Goal: Complete application form

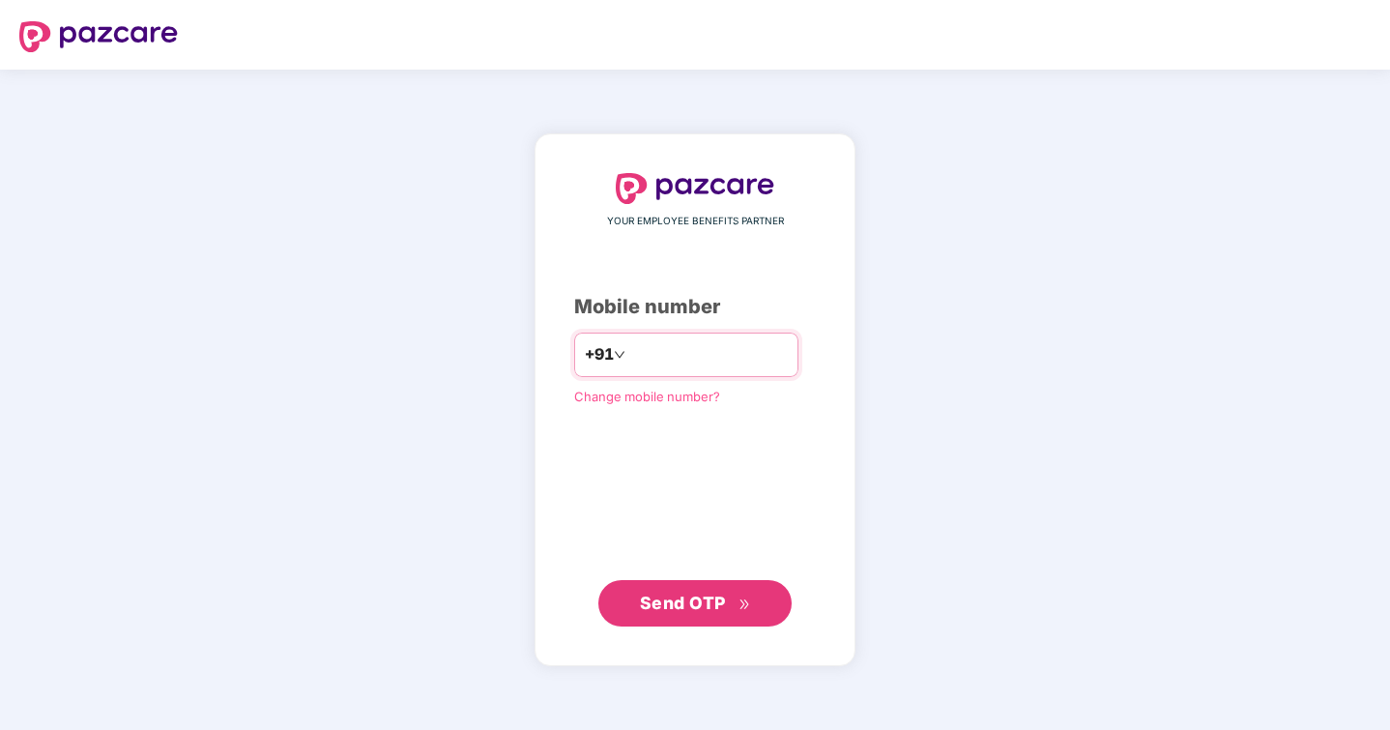
click at [645, 344] on input "number" at bounding box center [708, 354] width 158 height 31
type input "**********"
click at [686, 585] on button "Send OTP" at bounding box center [694, 603] width 193 height 46
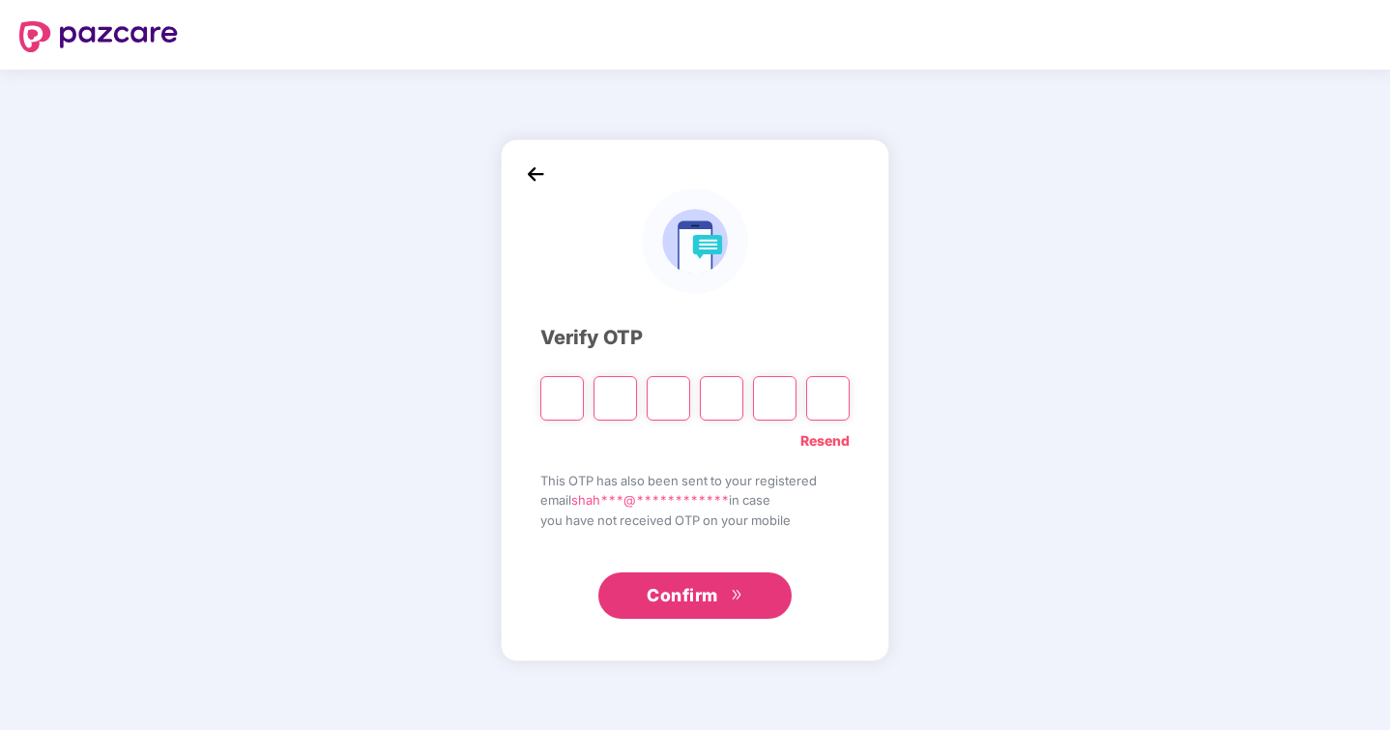
type input "*"
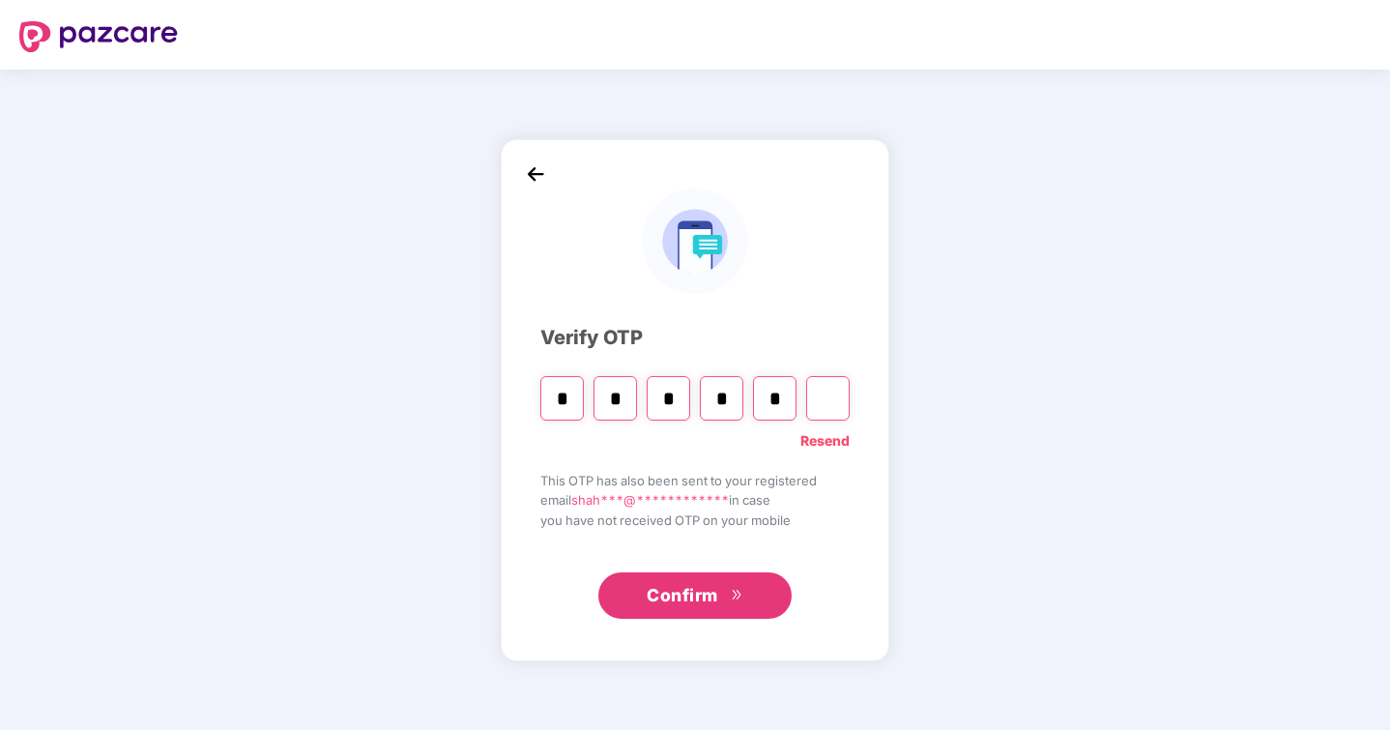
type input "*"
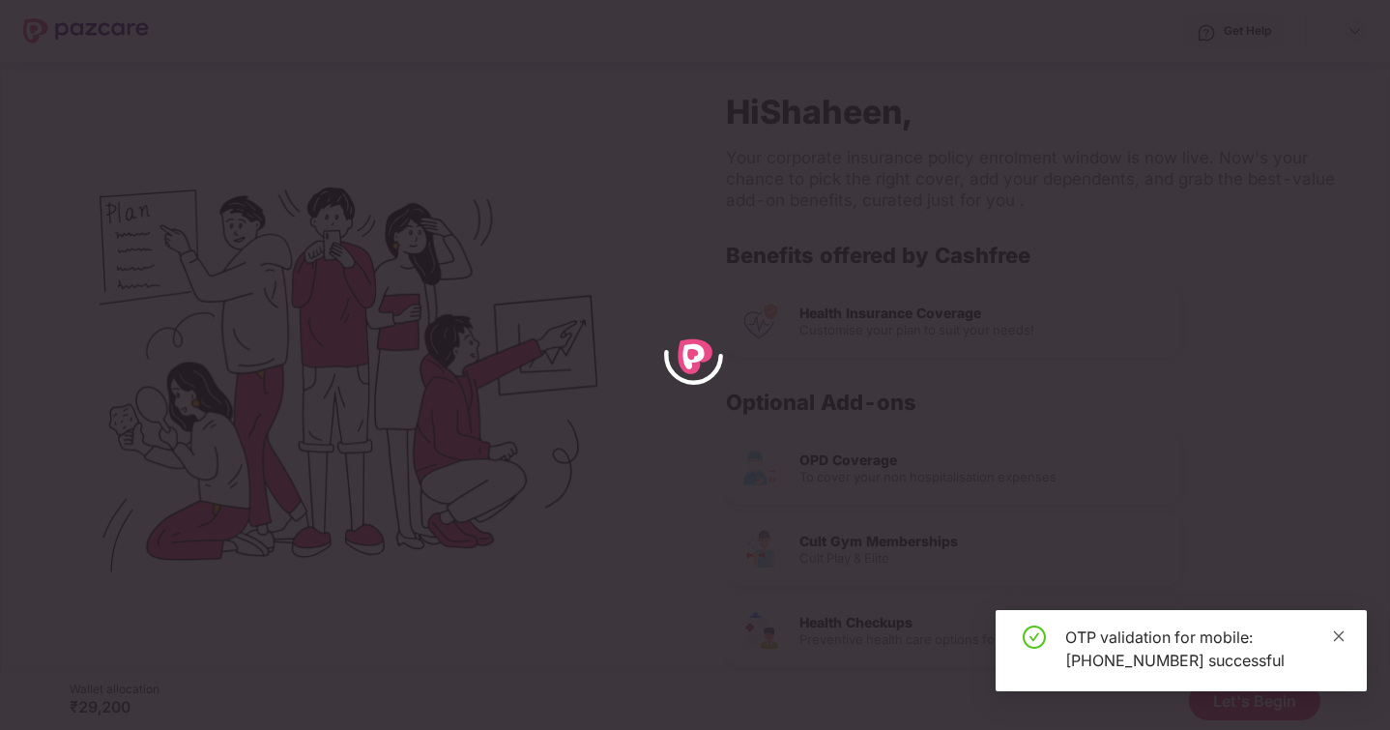
click at [1343, 637] on icon "close" at bounding box center [1339, 636] width 14 height 14
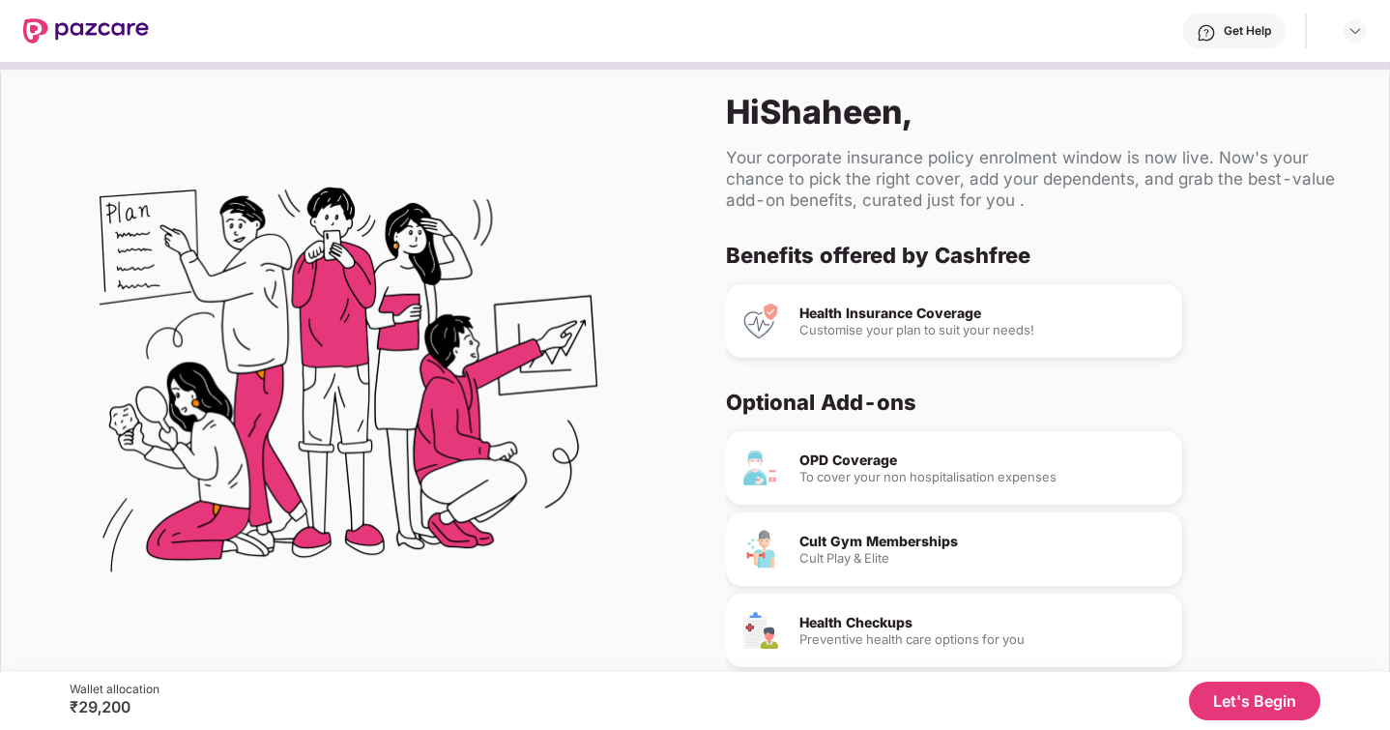
click at [1237, 699] on button "Let's Begin" at bounding box center [1254, 700] width 131 height 39
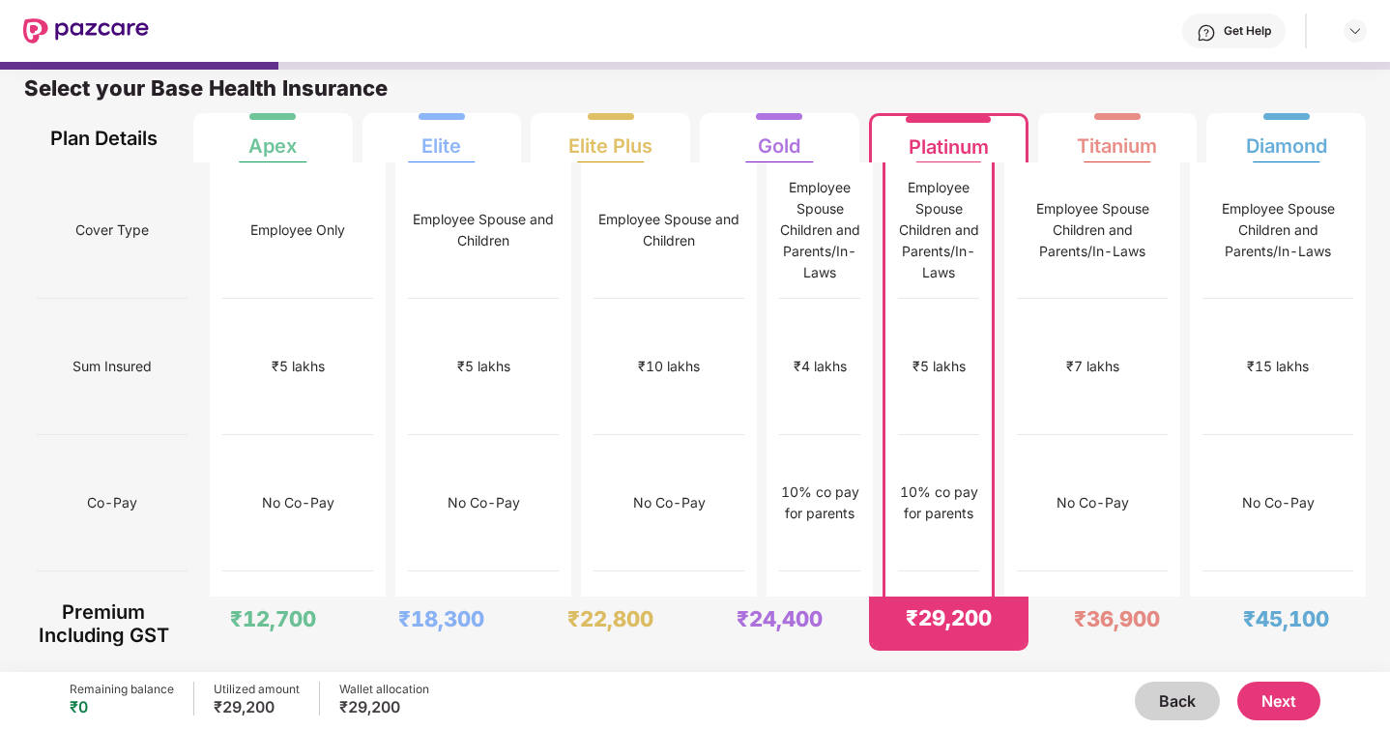
click at [1279, 703] on button "Next" at bounding box center [1278, 700] width 83 height 39
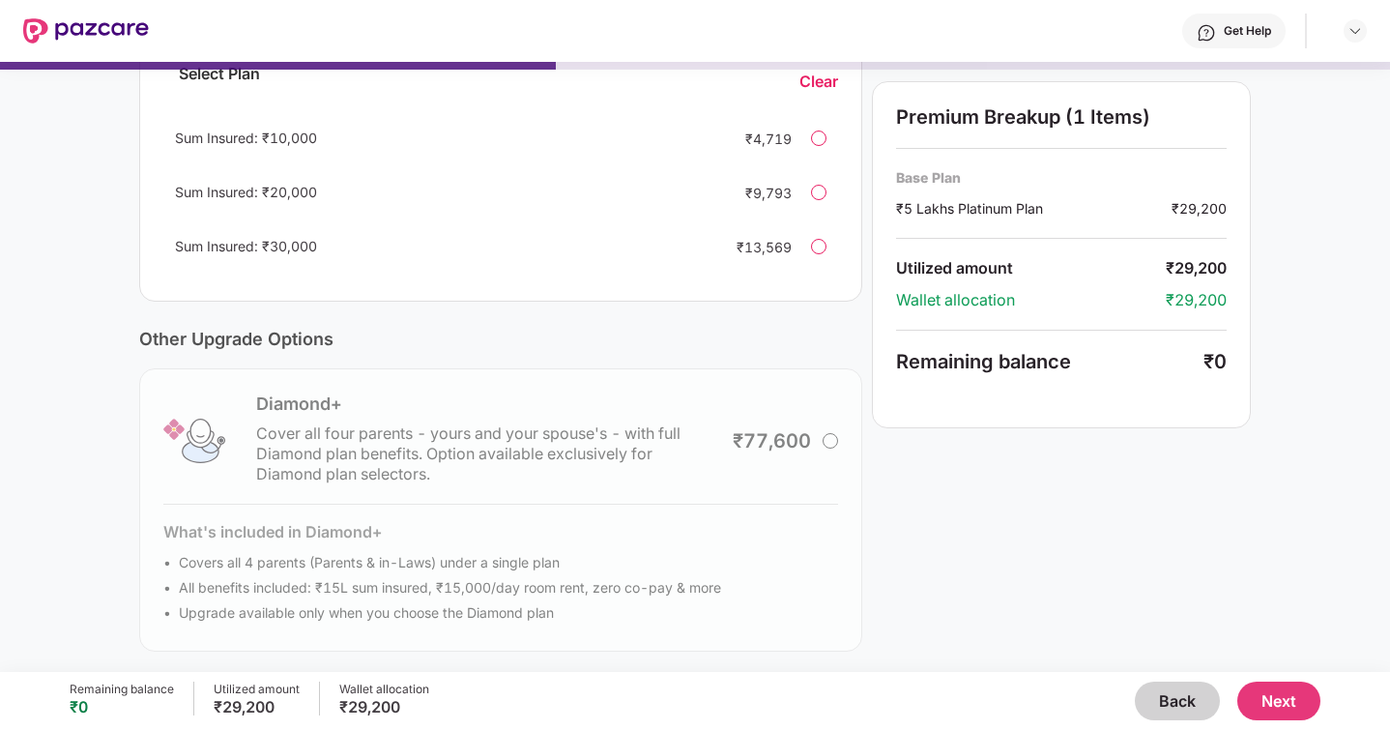
scroll to position [476, 0]
click at [1273, 701] on button "Next" at bounding box center [1278, 700] width 83 height 39
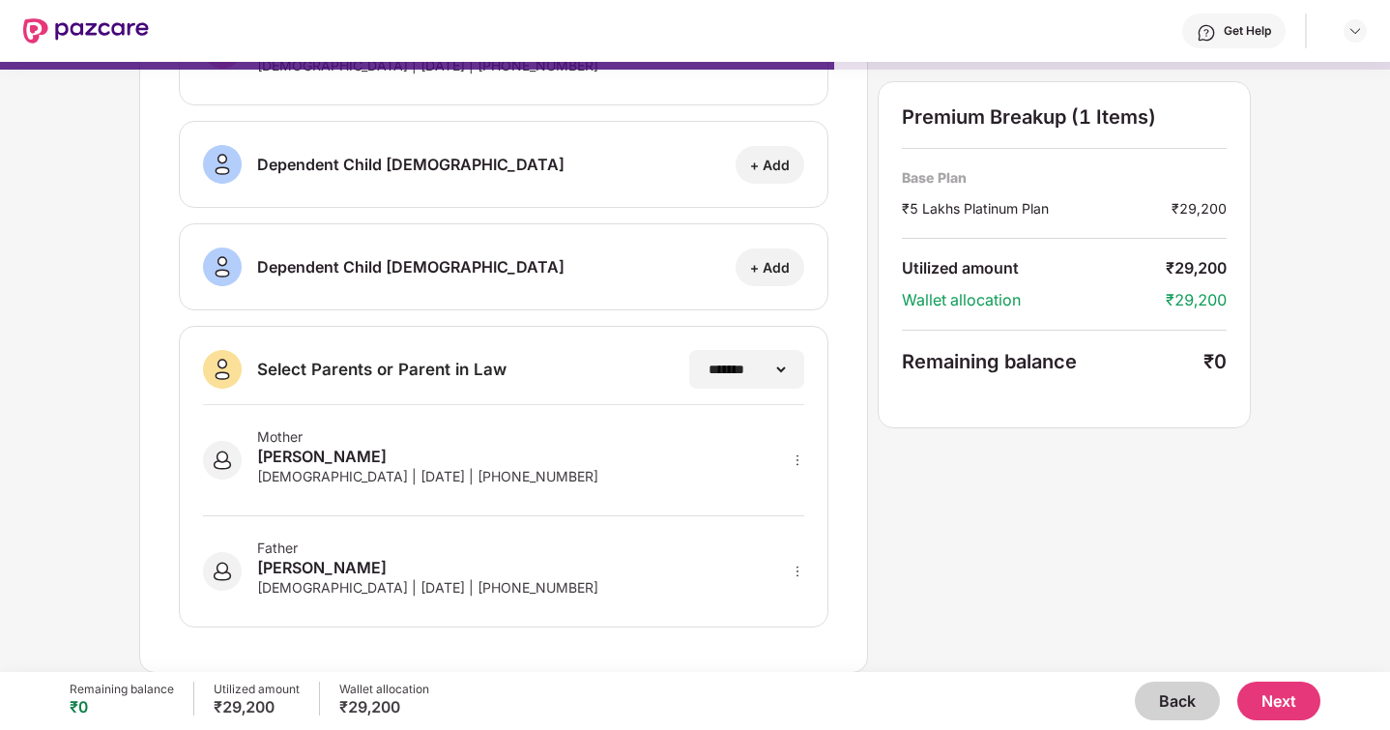
scroll to position [0, 0]
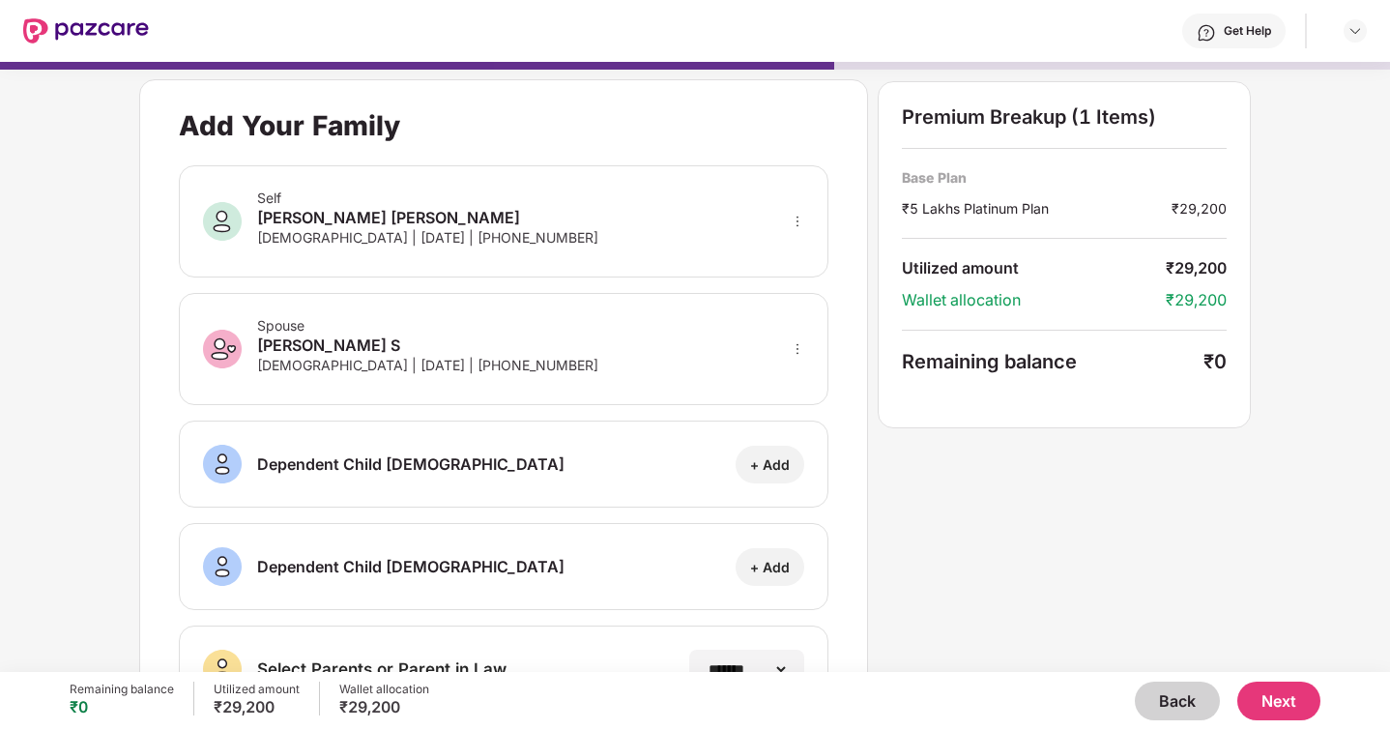
click at [551, 242] on div "Self [PERSON_NAME] [PERSON_NAME] [DEMOGRAPHIC_DATA] | [DATE] | [PHONE_NUMBER]" at bounding box center [503, 221] width 649 height 112
click at [800, 219] on icon "more" at bounding box center [798, 222] width 14 height 14
click at [733, 234] on div "Self [PERSON_NAME] [PERSON_NAME] [DEMOGRAPHIC_DATA] | [DATE] | [PHONE_NUMBER]" at bounding box center [503, 221] width 649 height 112
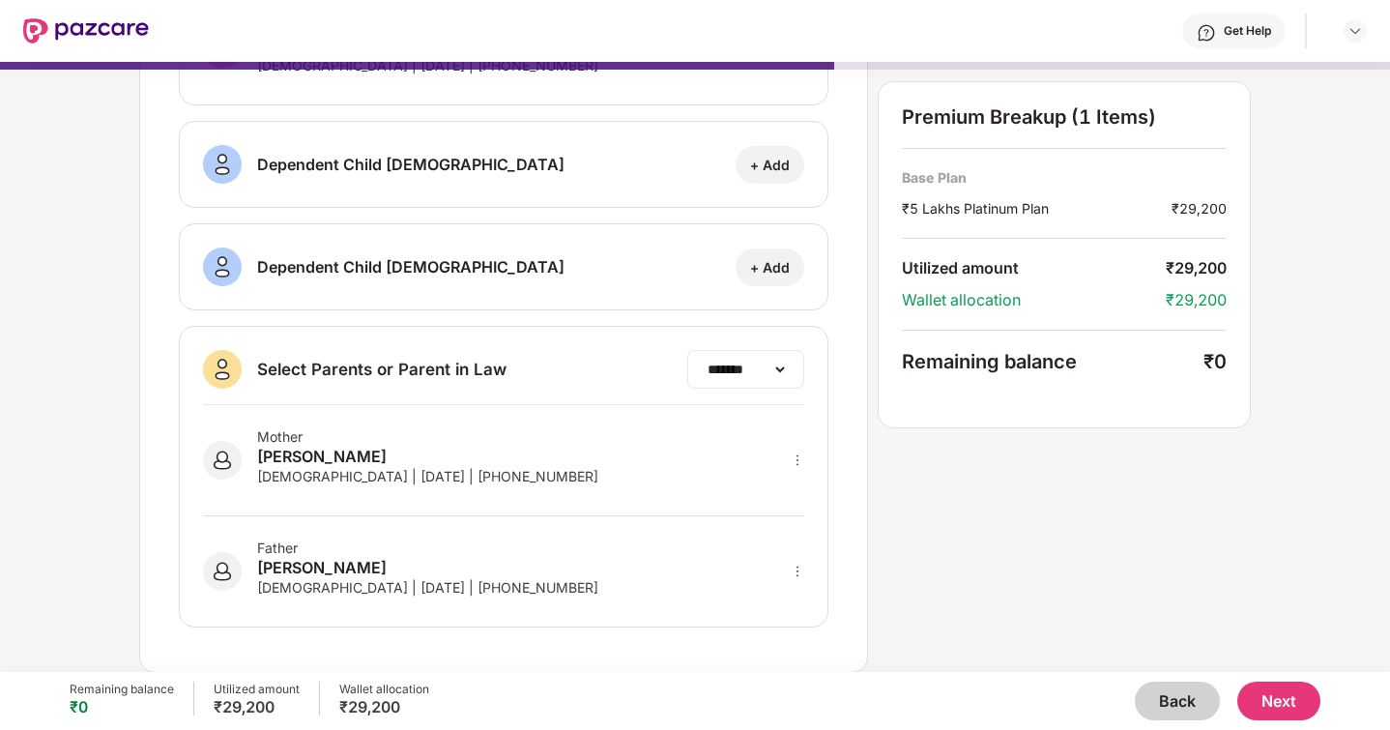
click at [748, 378] on div "**********" at bounding box center [745, 369] width 117 height 39
click at [791, 362] on div "**********" at bounding box center [745, 369] width 117 height 39
click at [782, 362] on select "**********" at bounding box center [746, 368] width 84 height 15
click at [1262, 699] on button "Next" at bounding box center [1278, 700] width 83 height 39
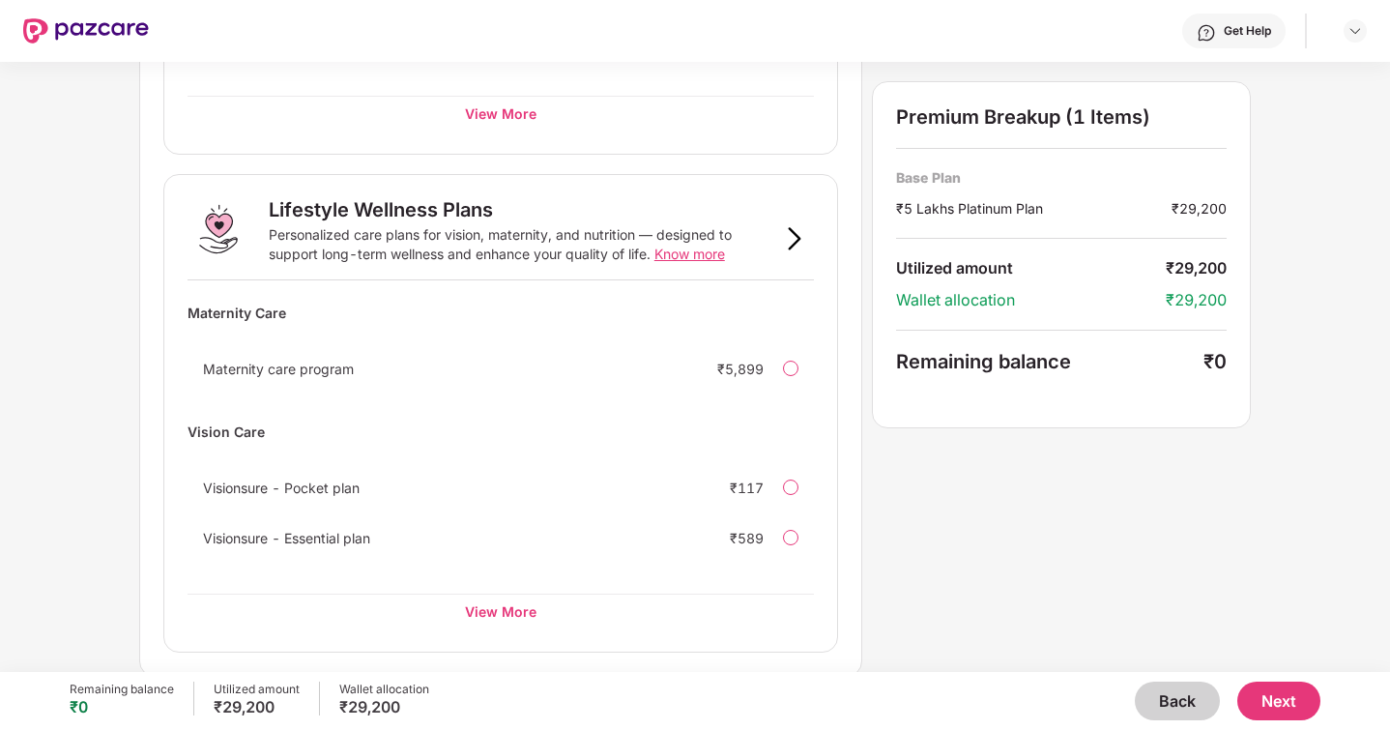
scroll to position [1174, 0]
click at [1259, 691] on button "Next" at bounding box center [1278, 700] width 83 height 39
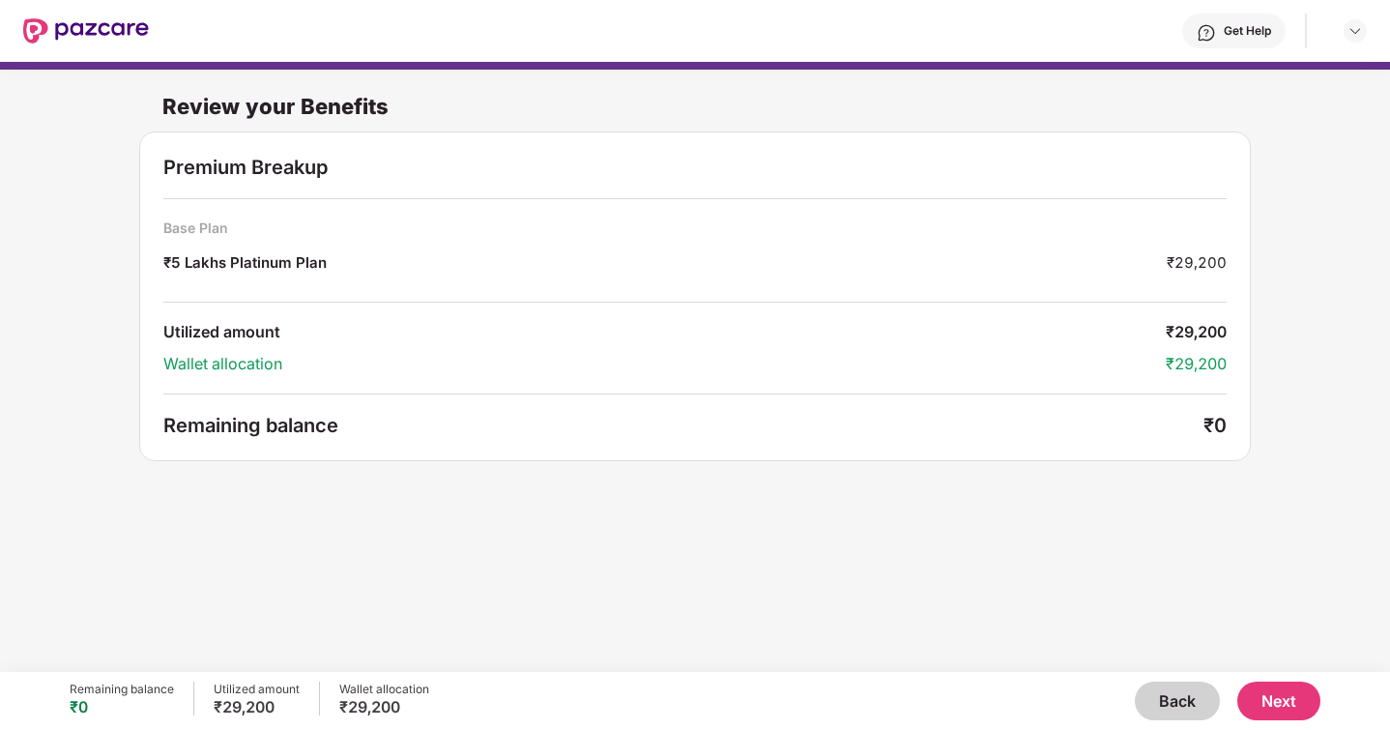
click at [1261, 701] on button "Next" at bounding box center [1278, 700] width 83 height 39
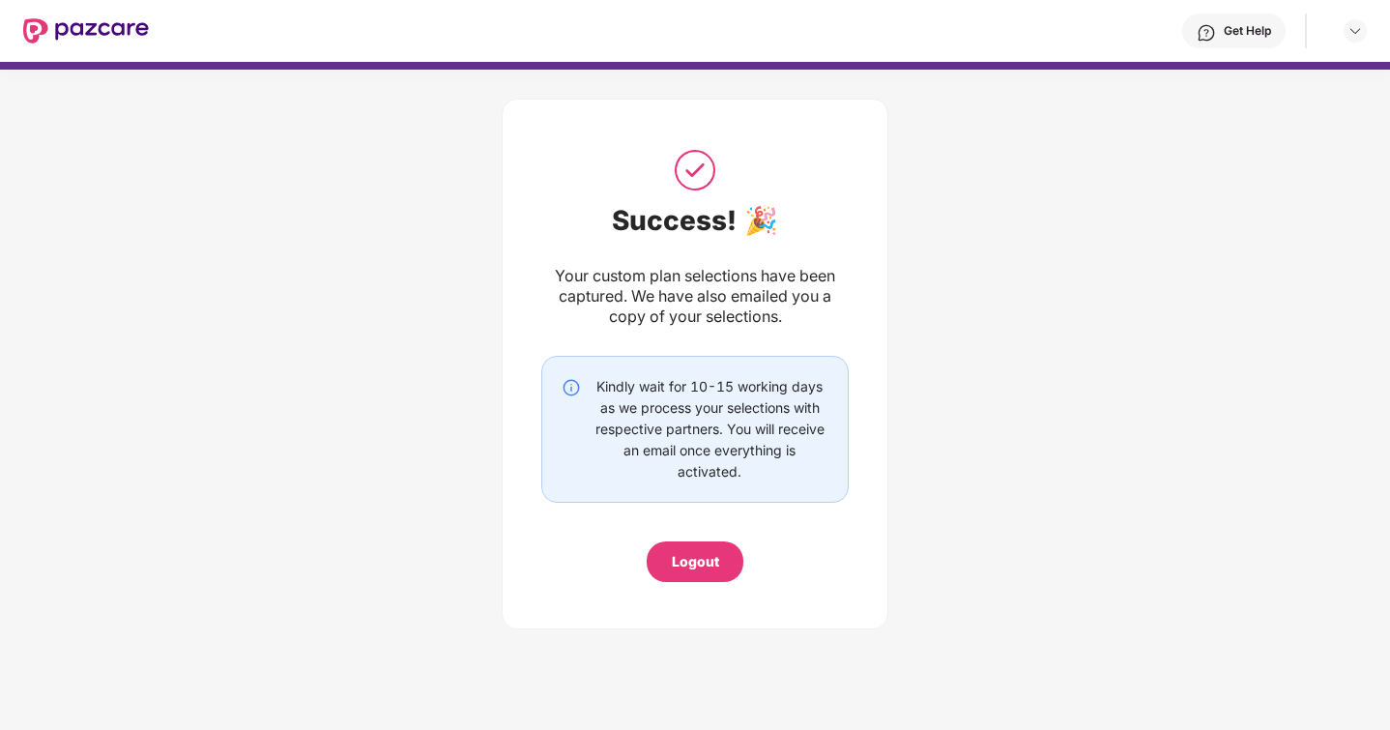
click at [682, 551] on div "Logout" at bounding box center [695, 561] width 47 height 21
